Goal: Information Seeking & Learning: Learn about a topic

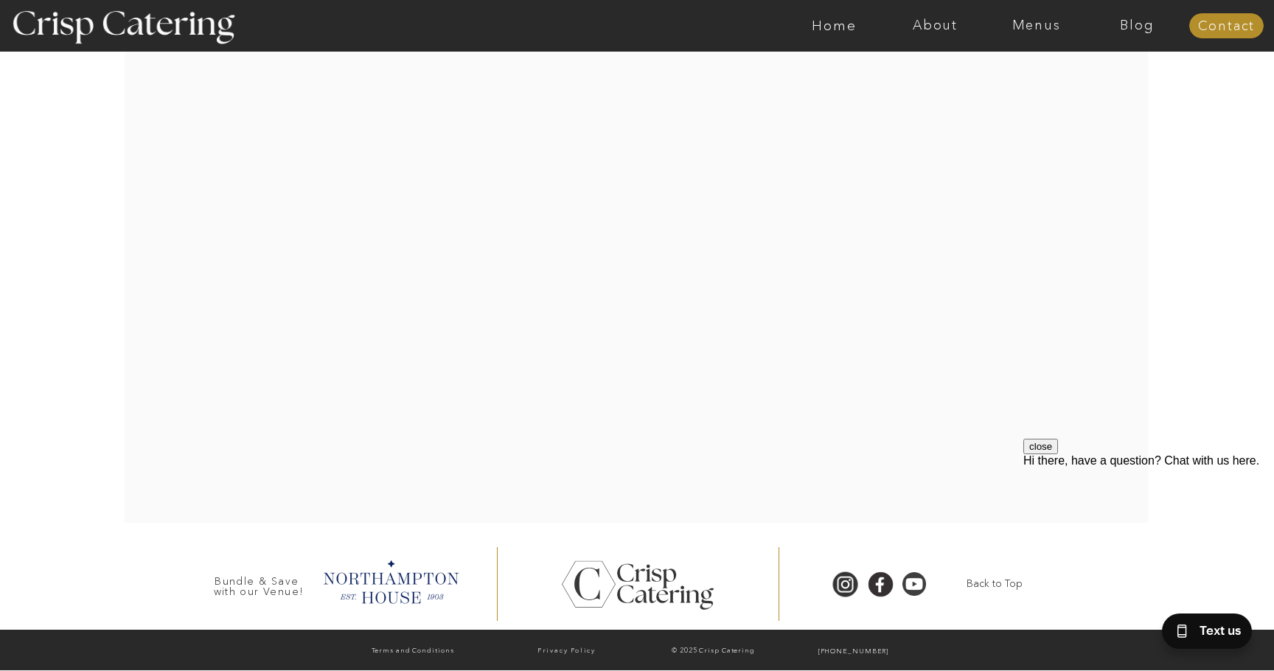
scroll to position [3030, 0]
click at [1029, 31] on nav "Menus" at bounding box center [1035, 25] width 101 height 15
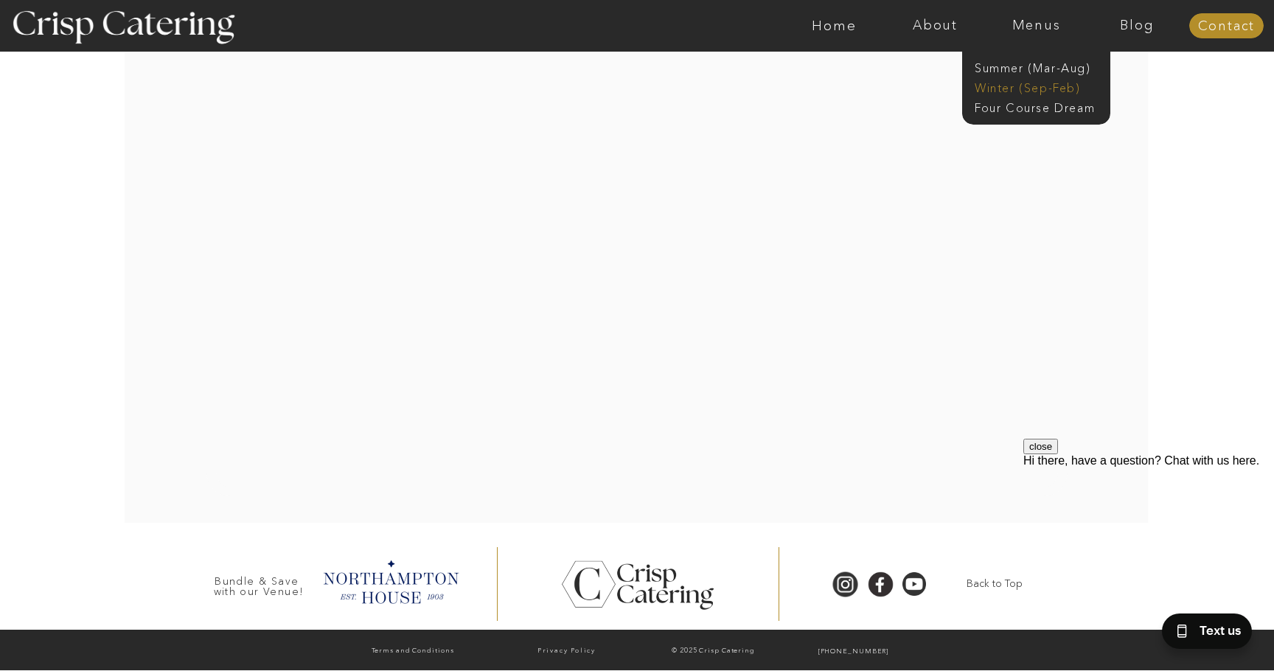
click at [1040, 86] on nav "Winter (Sep-Feb)" at bounding box center [1034, 87] width 121 height 14
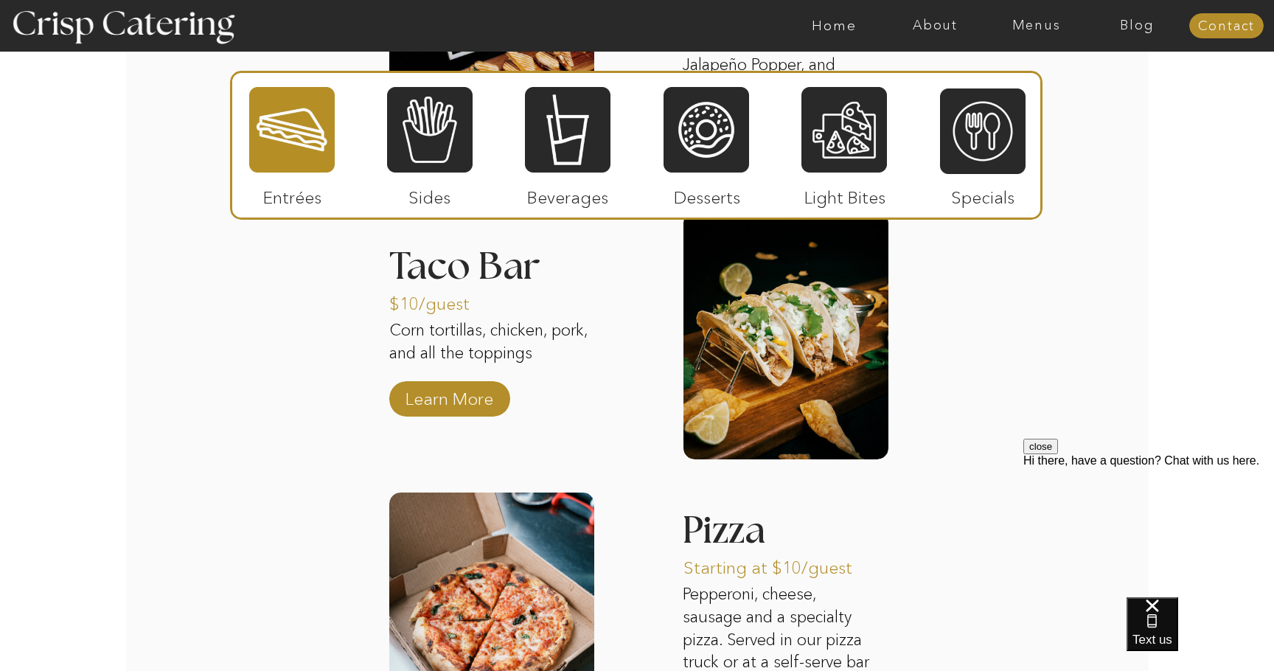
scroll to position [2126, 0]
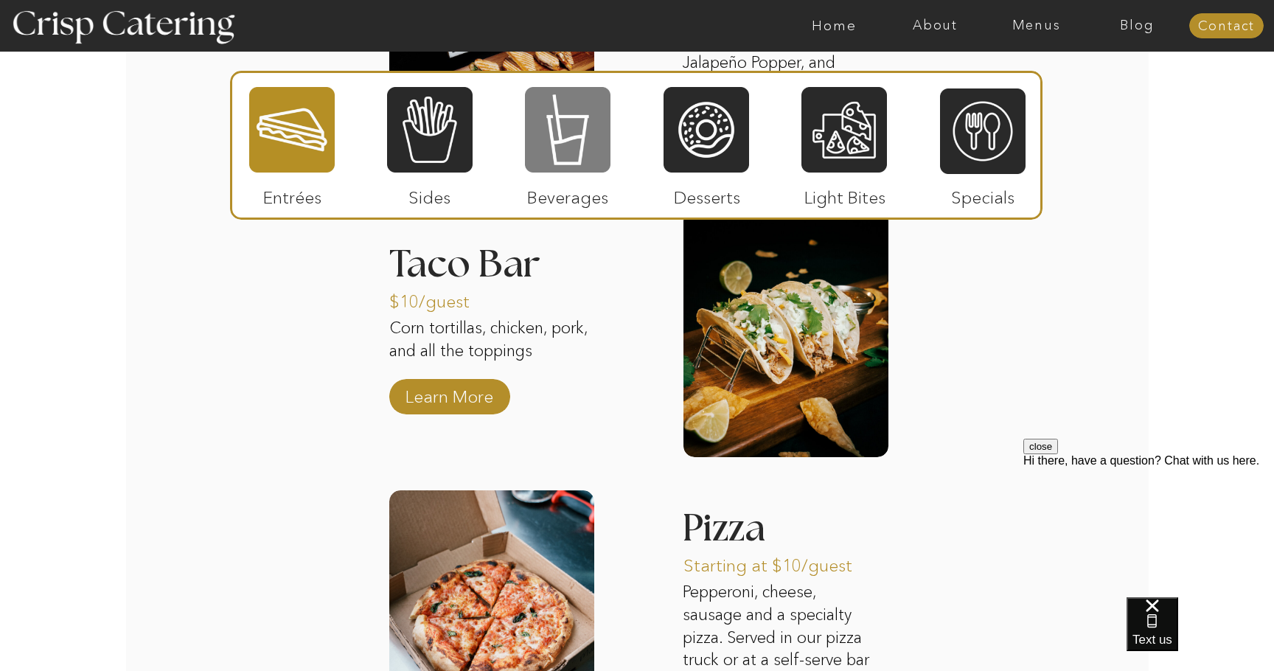
click at [558, 142] on div at bounding box center [567, 129] width 85 height 88
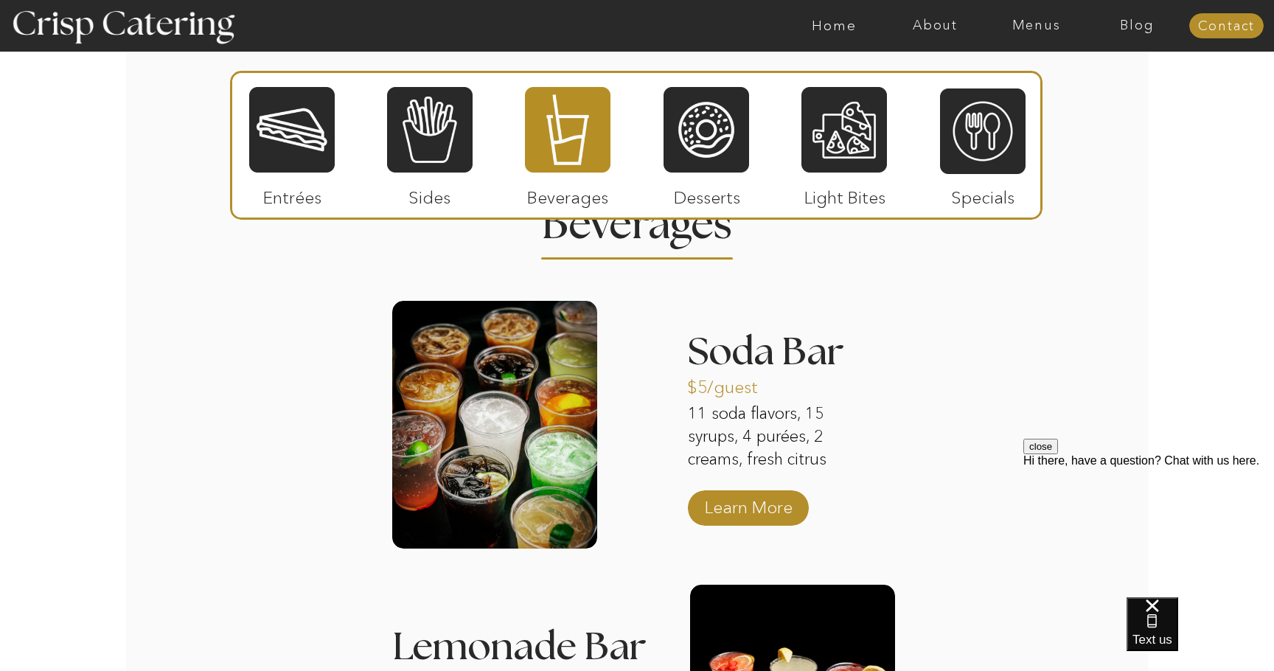
scroll to position [1759, 0]
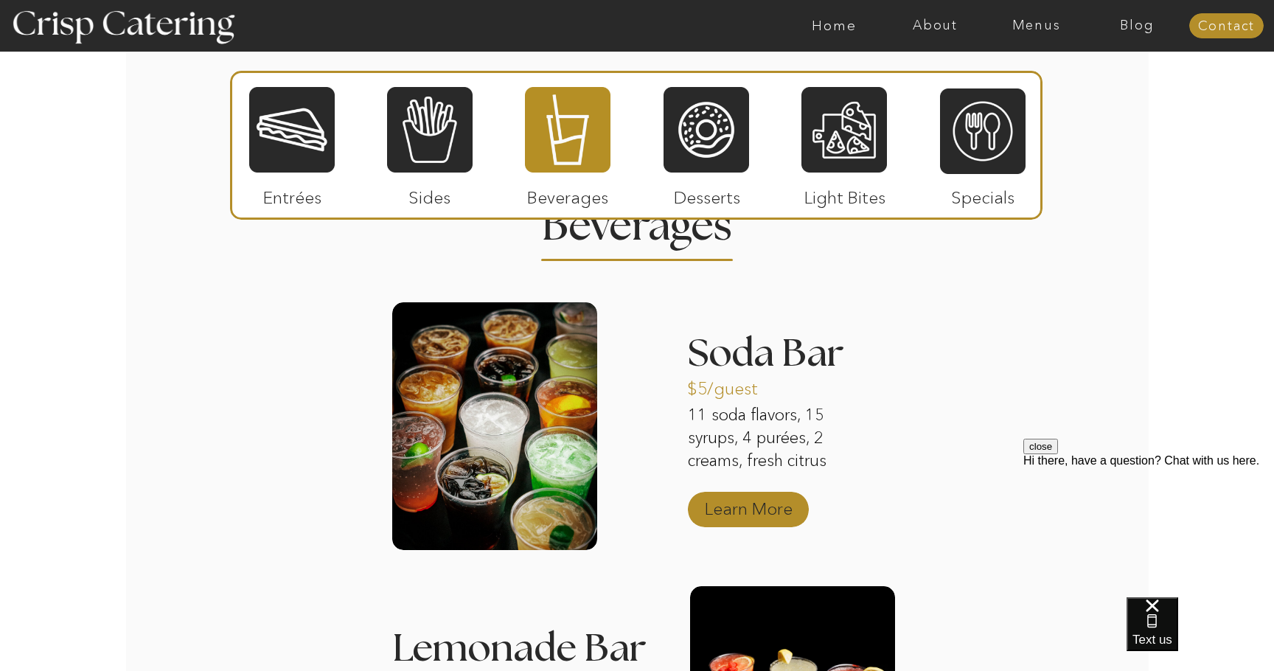
click at [707, 511] on p "Learn More" at bounding box center [748, 504] width 98 height 43
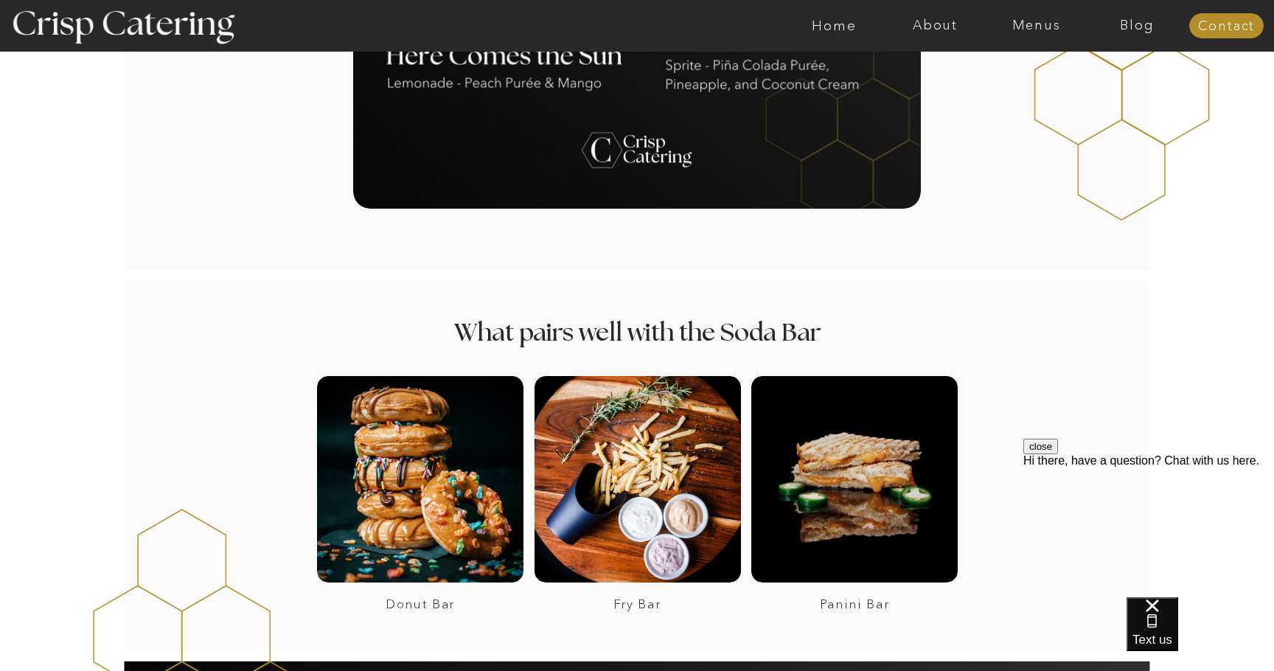
scroll to position [1820, 0]
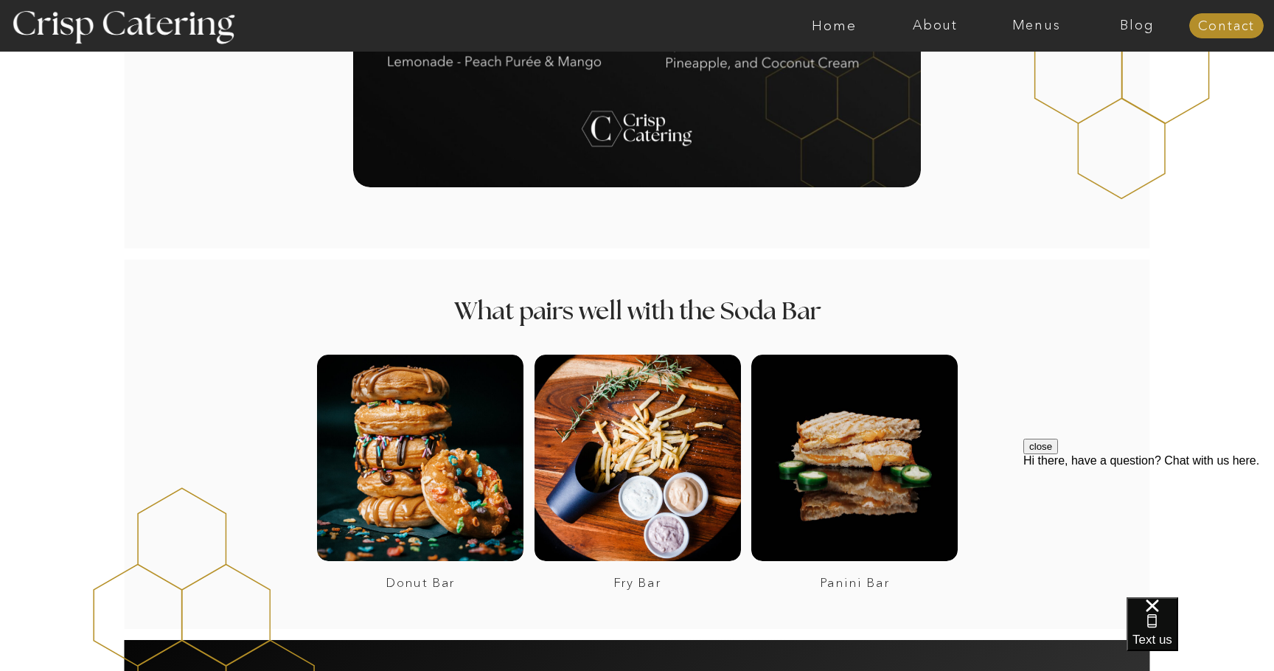
click at [1050, 36] on div at bounding box center [694, 26] width 2337 height 52
click at [1027, 24] on nav "Menus" at bounding box center [1035, 25] width 101 height 15
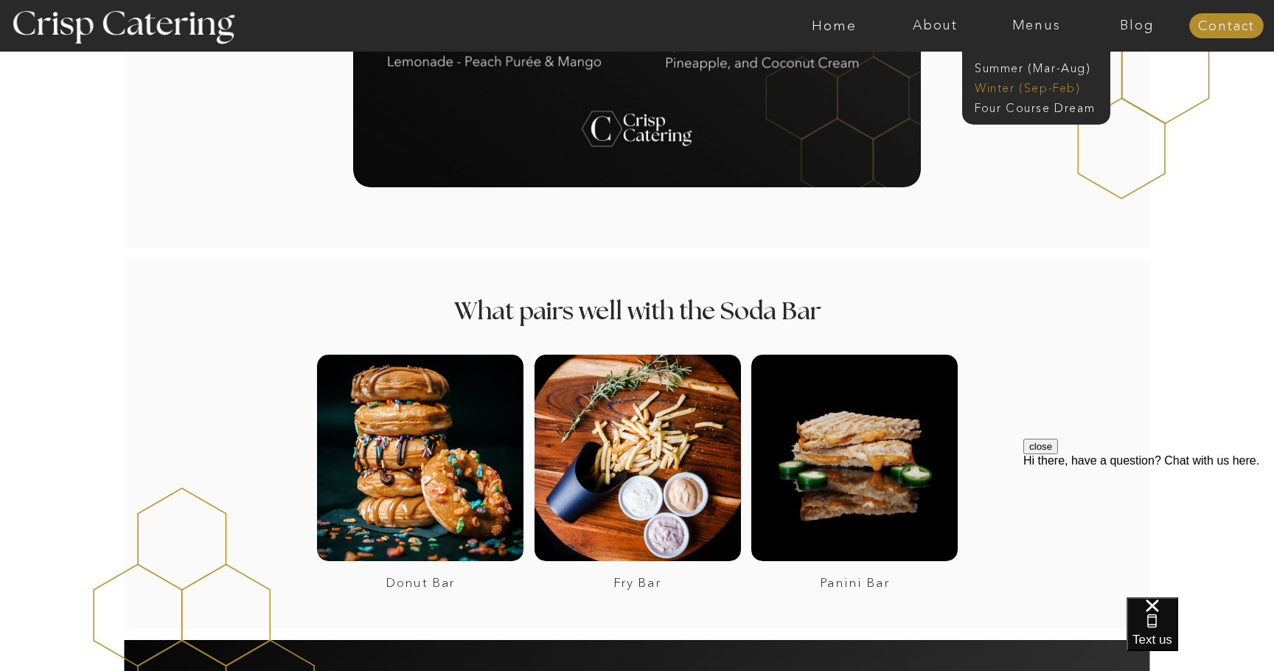
click at [1022, 88] on nav "Winter (Sep-Feb)" at bounding box center [1034, 87] width 121 height 14
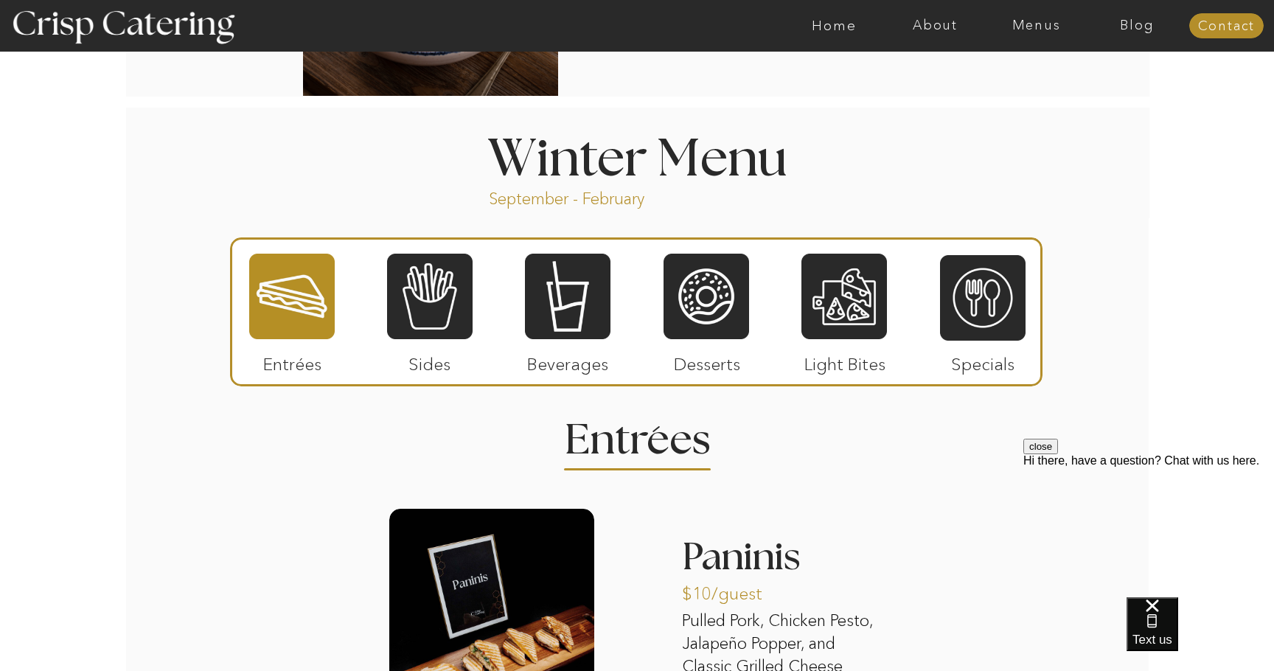
scroll to position [1649, 0]
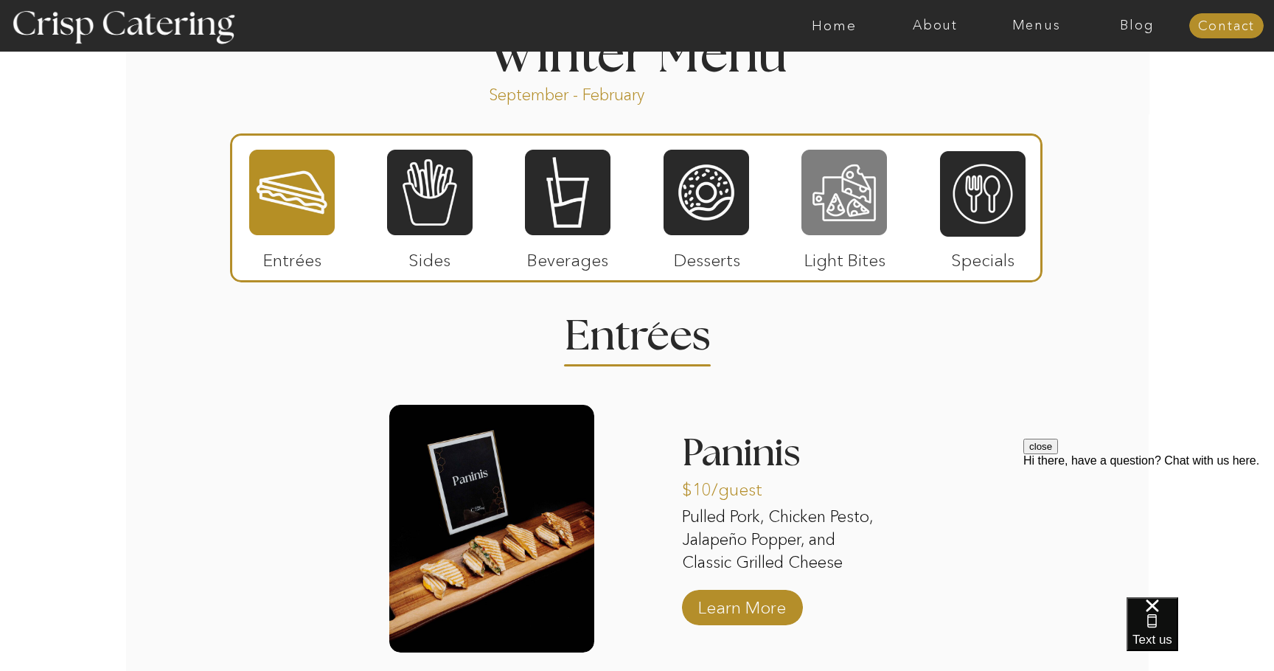
click at [854, 223] on div at bounding box center [843, 192] width 85 height 88
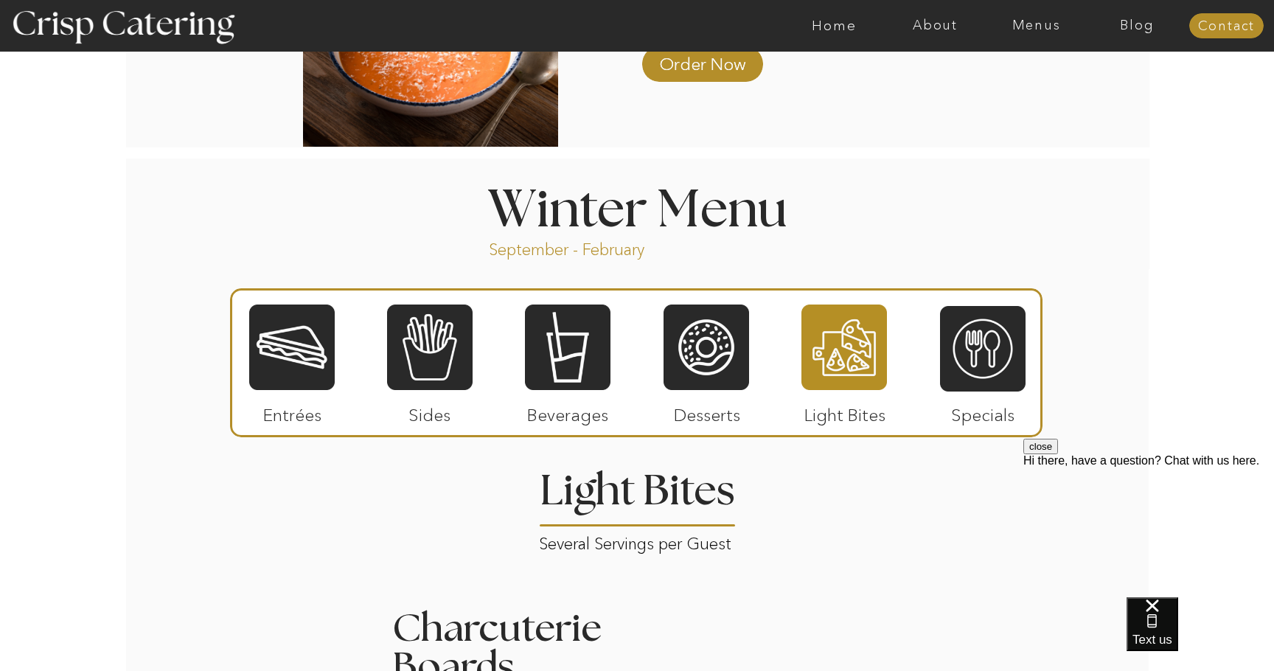
scroll to position [1494, 0]
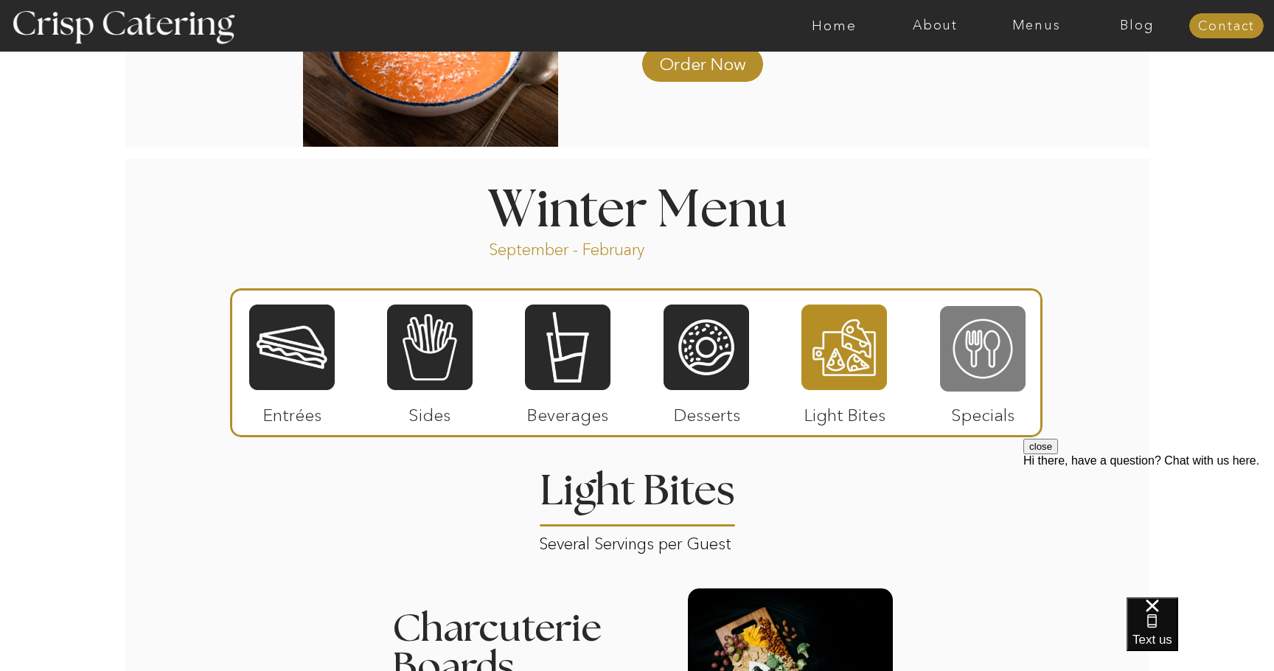
click at [961, 351] on div at bounding box center [982, 348] width 85 height 88
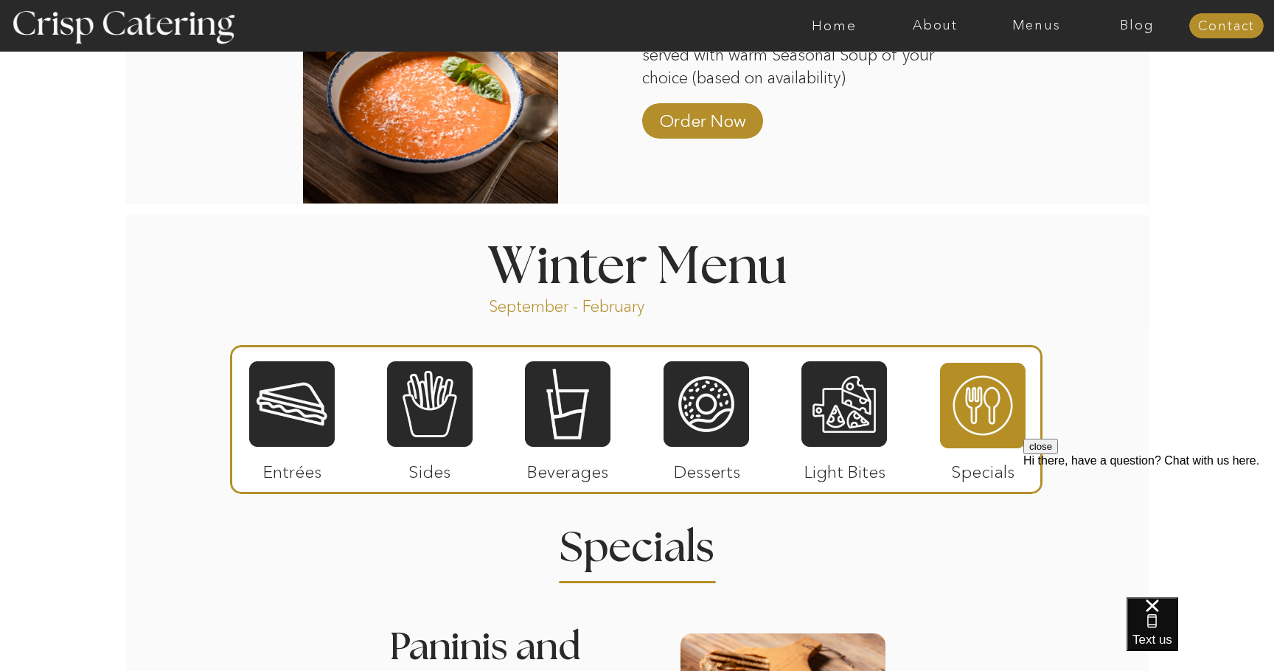
scroll to position [1226, 0]
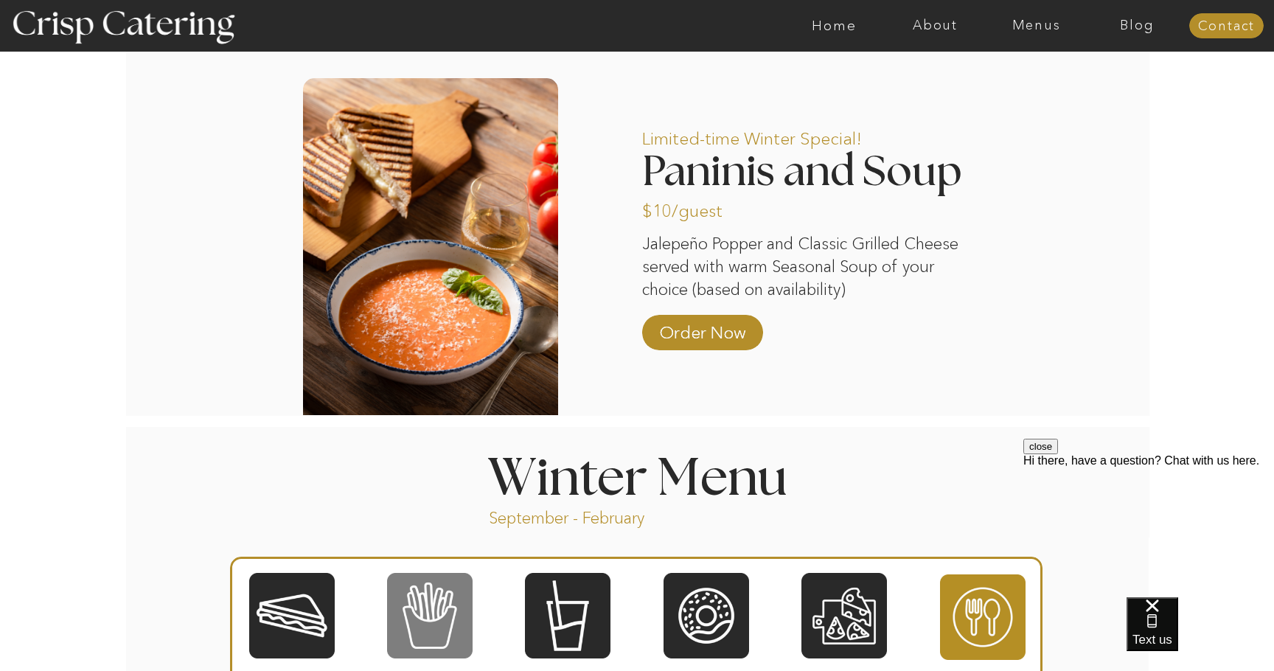
click at [416, 612] on div at bounding box center [429, 615] width 85 height 88
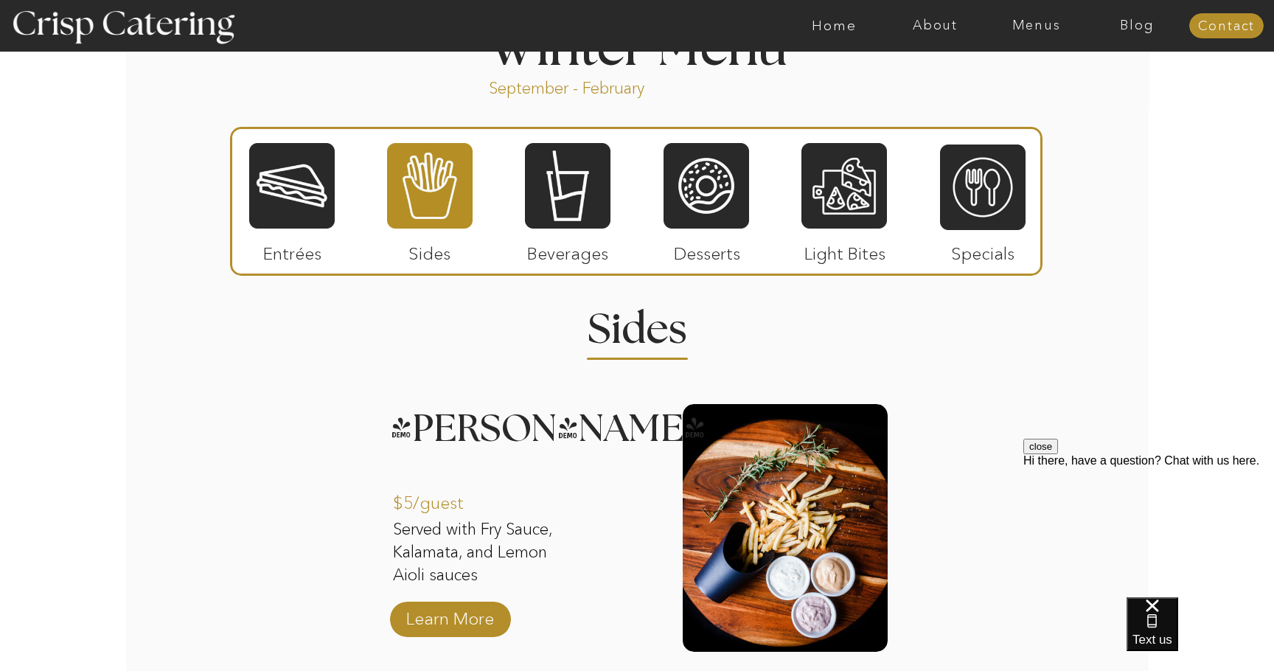
scroll to position [1606, 0]
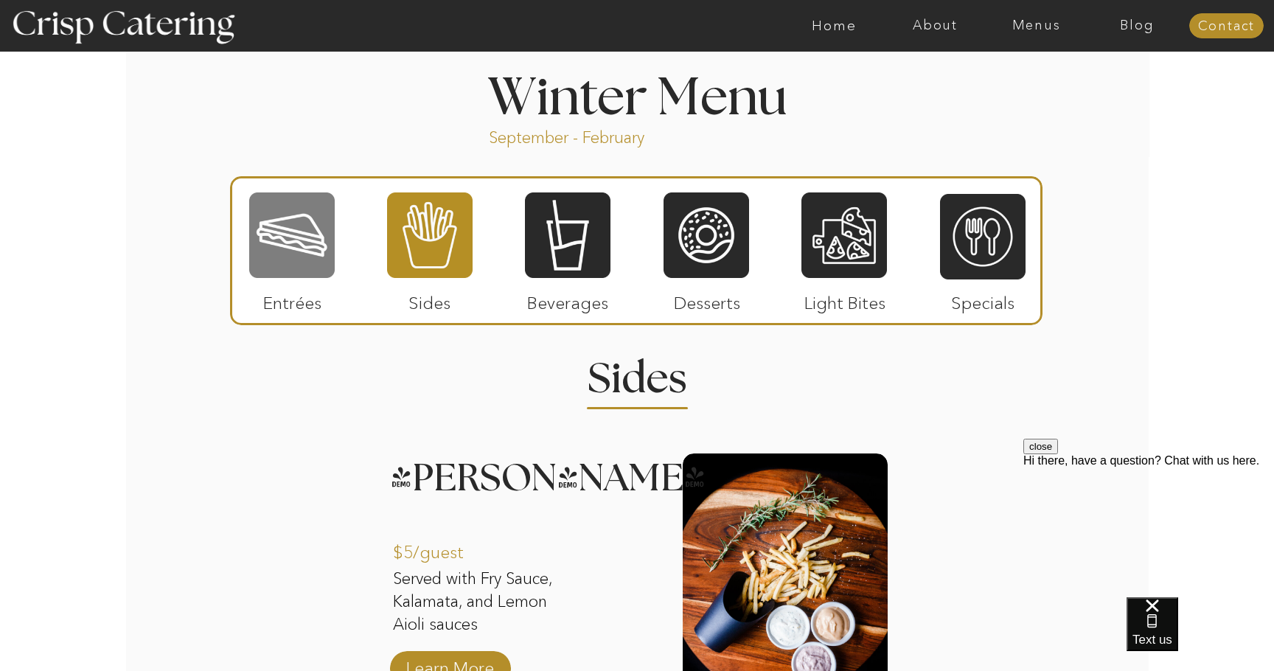
click at [318, 248] on div at bounding box center [291, 235] width 85 height 88
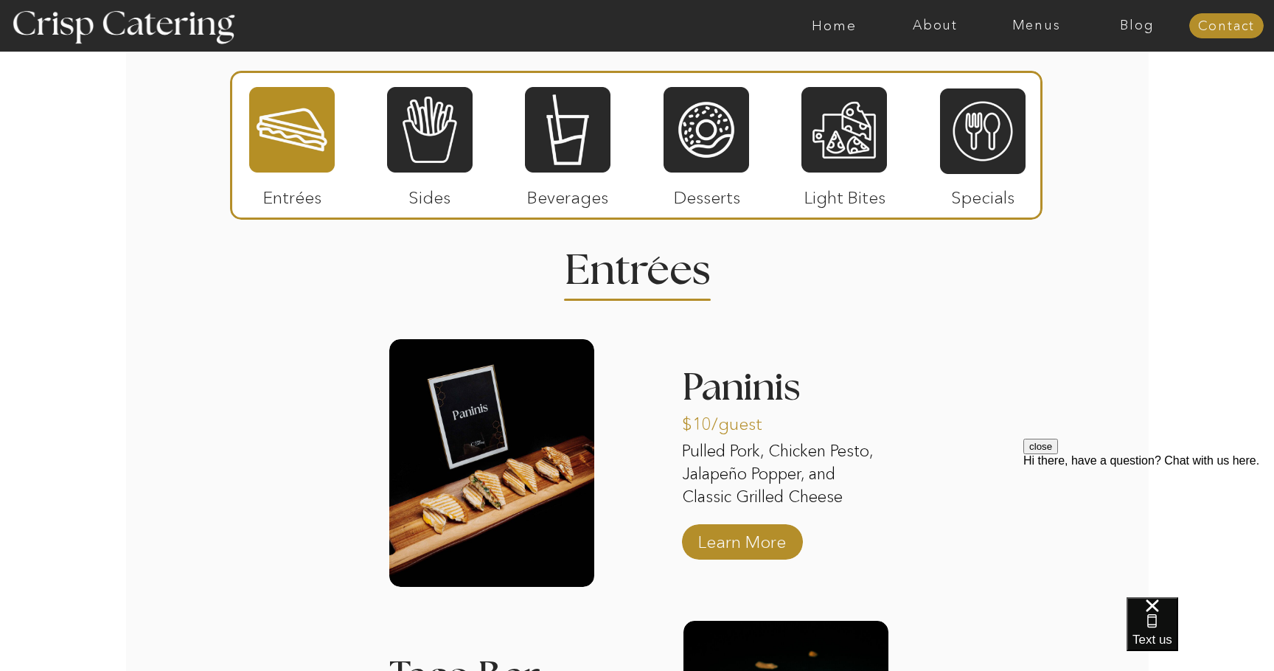
scroll to position [1742, 0]
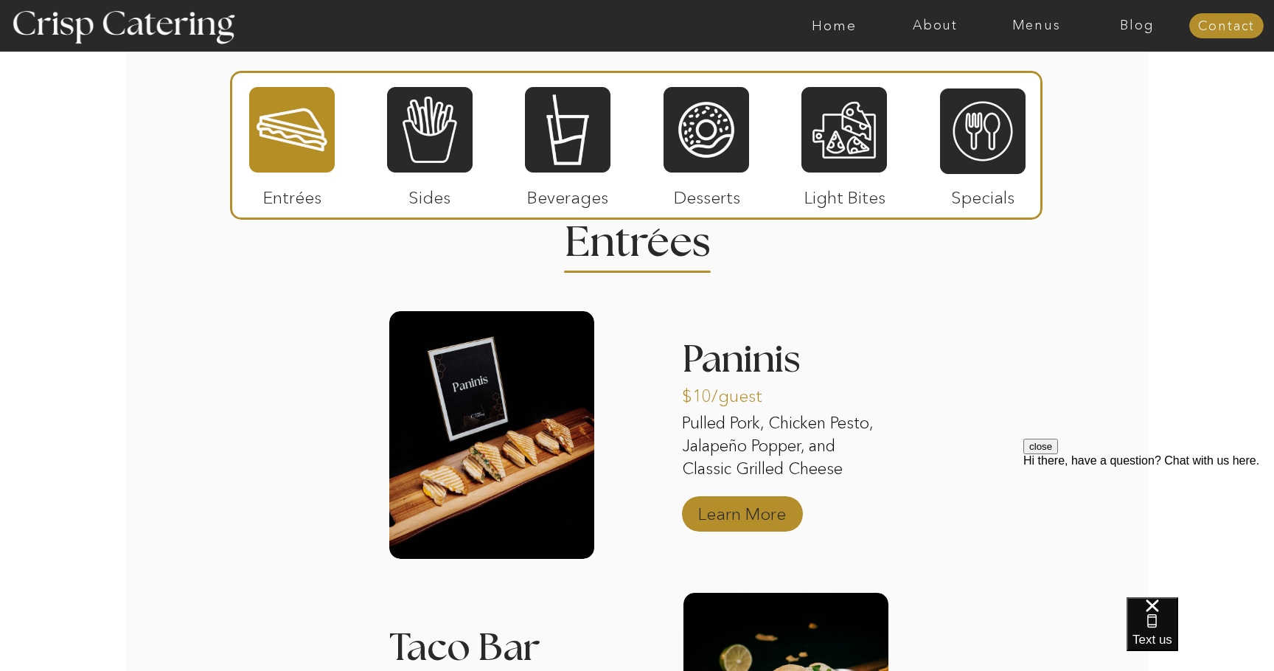
click at [739, 508] on p "Learn More" at bounding box center [742, 510] width 98 height 43
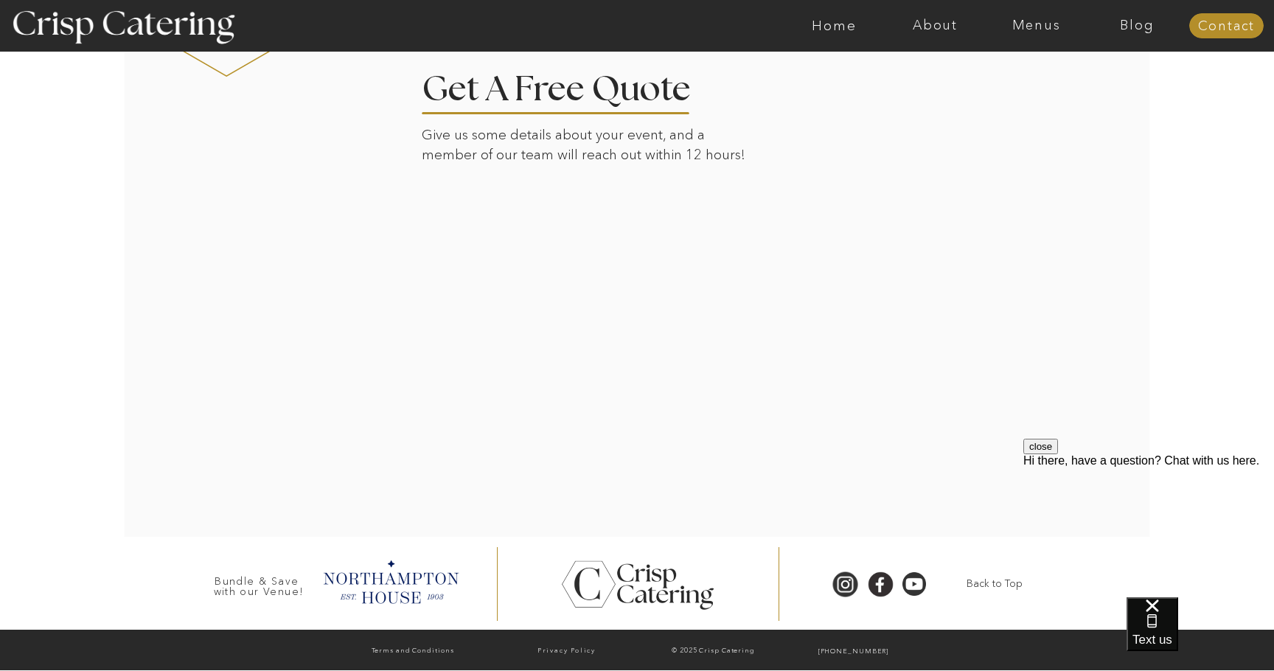
scroll to position [2459, 0]
click at [1058, 454] on button "close" at bounding box center [1040, 446] width 35 height 15
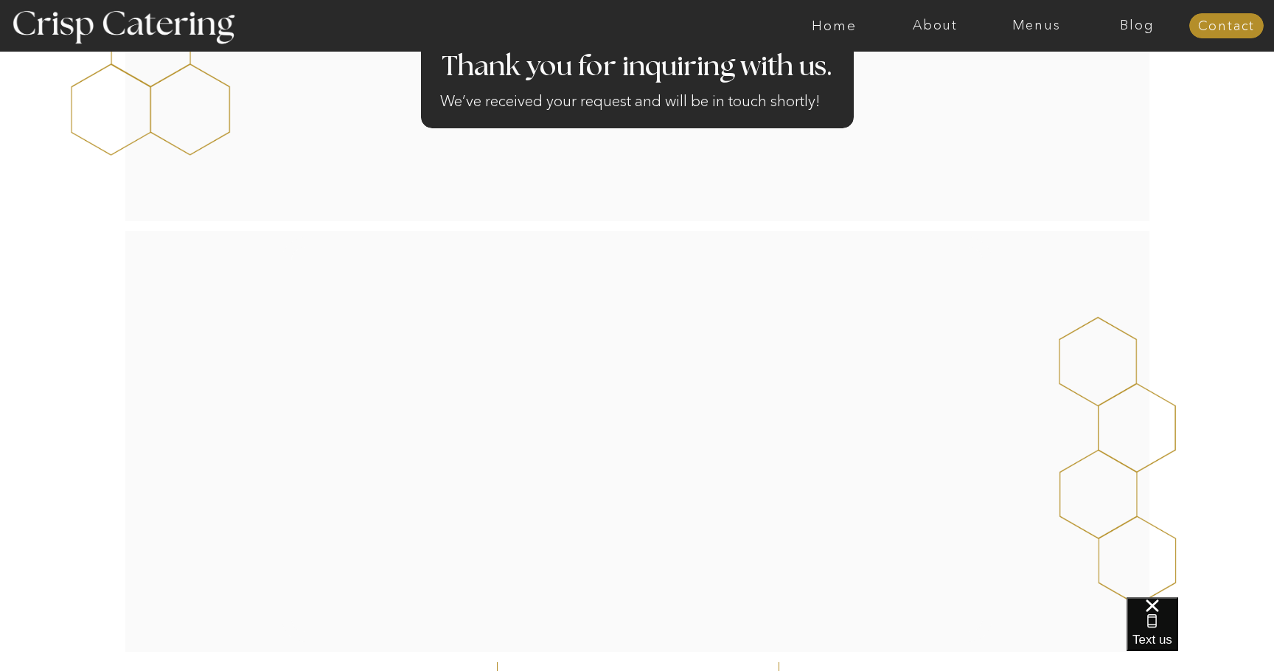
scroll to position [111, 0]
